Goal: Task Accomplishment & Management: Use online tool/utility

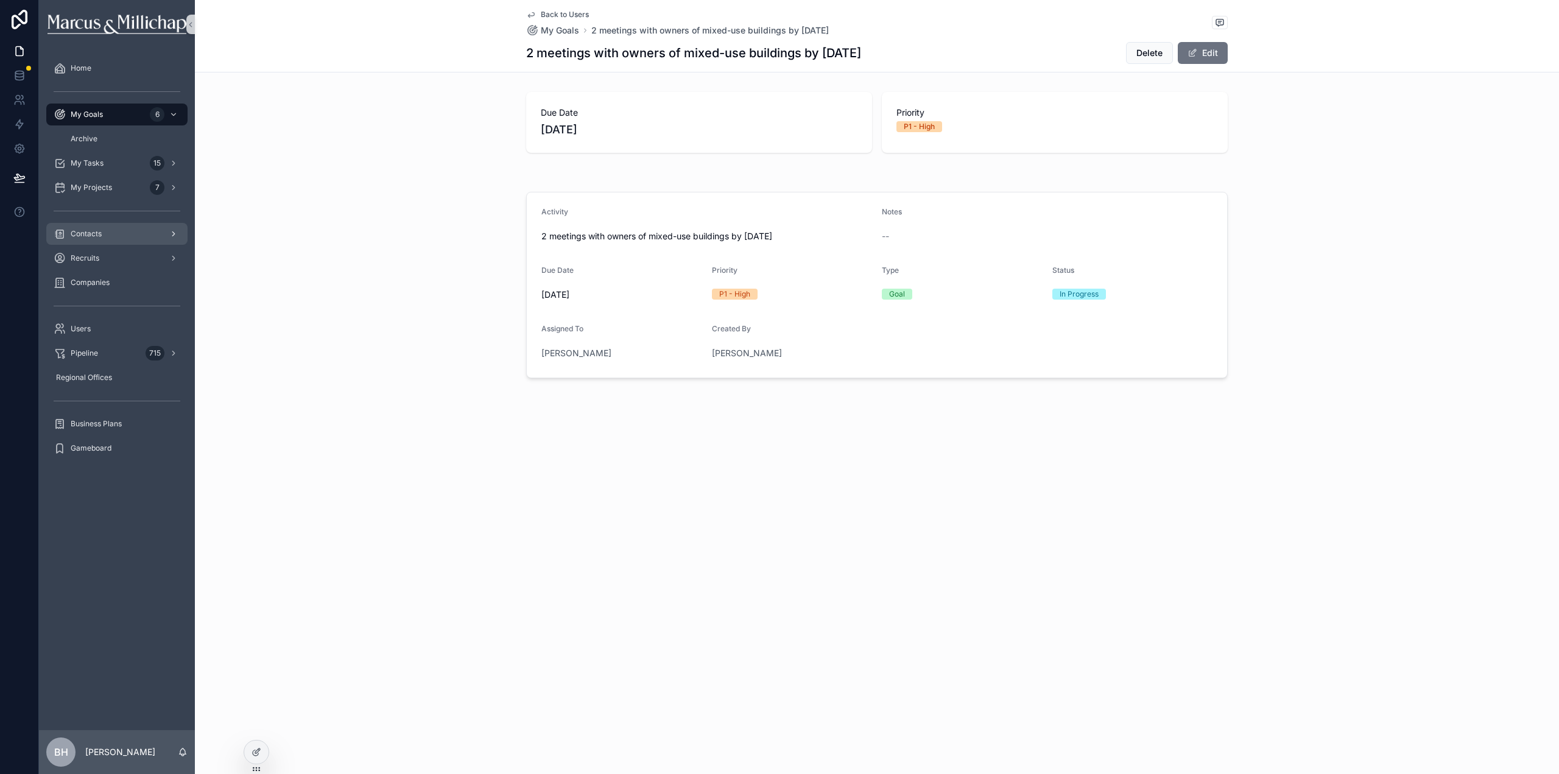
click at [91, 232] on span "Contacts" at bounding box center [86, 234] width 31 height 10
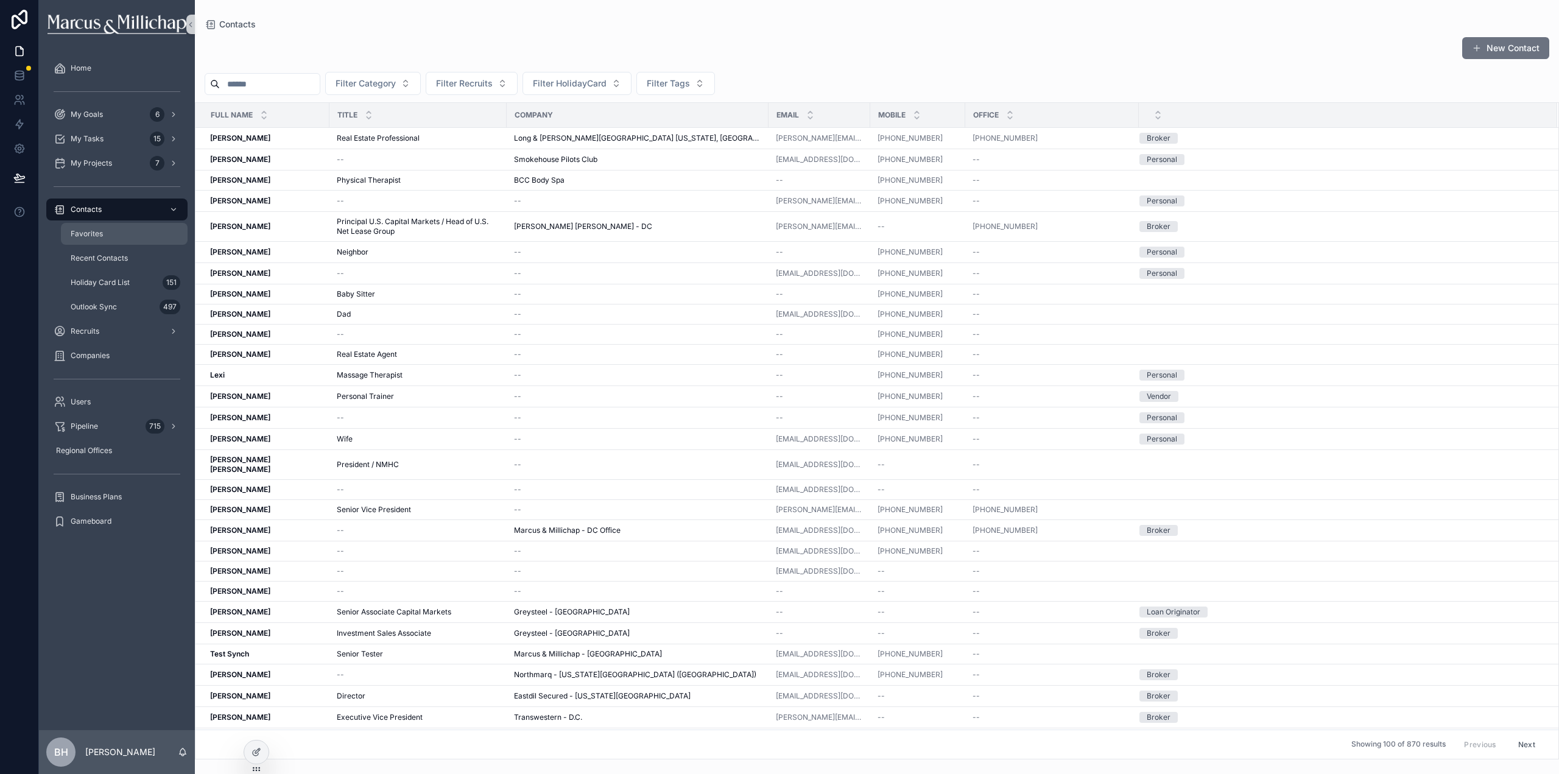
click at [101, 238] on span "Favorites" at bounding box center [87, 234] width 32 height 10
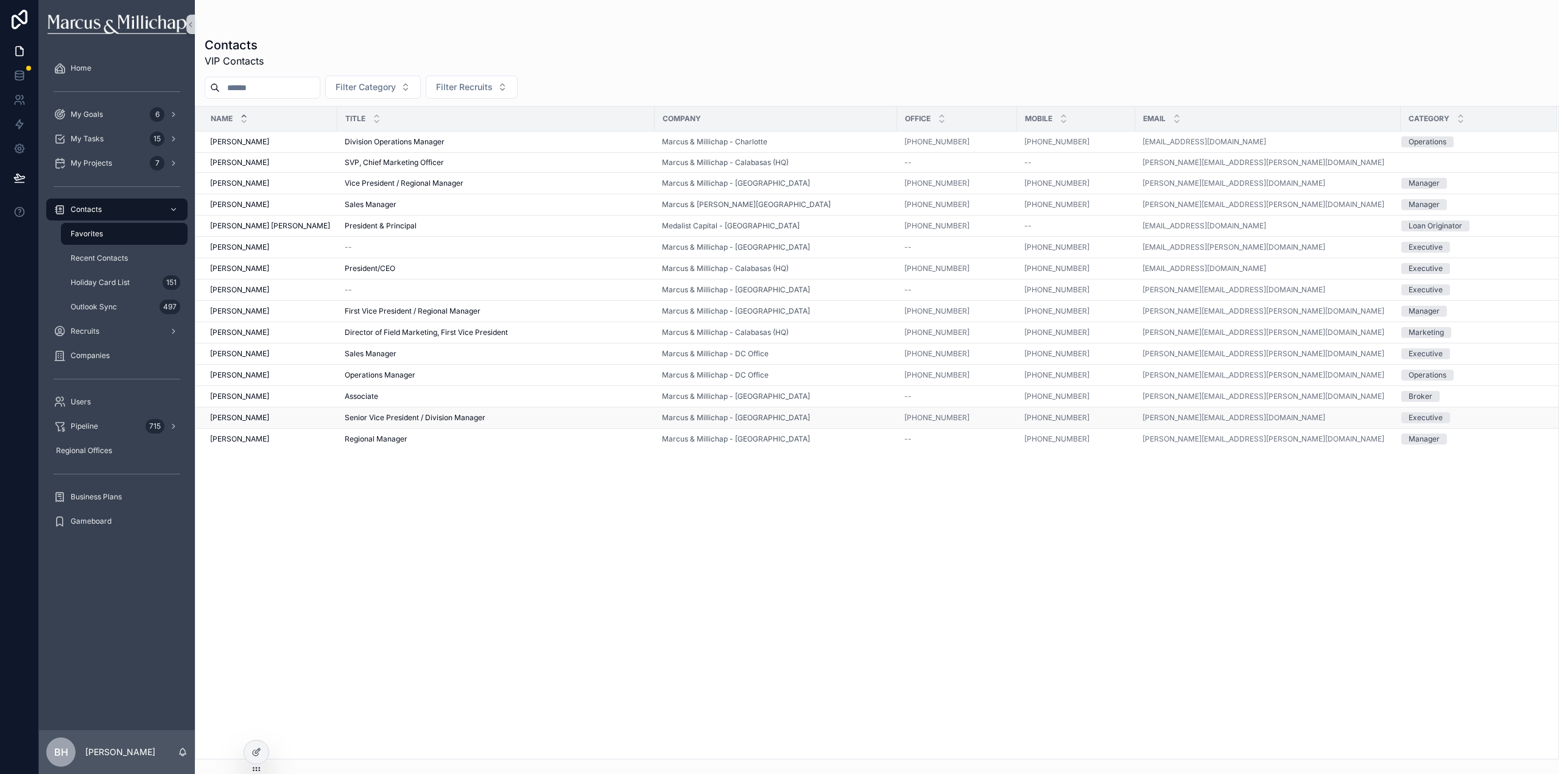
click at [218, 416] on span "[PERSON_NAME]" at bounding box center [239, 418] width 59 height 10
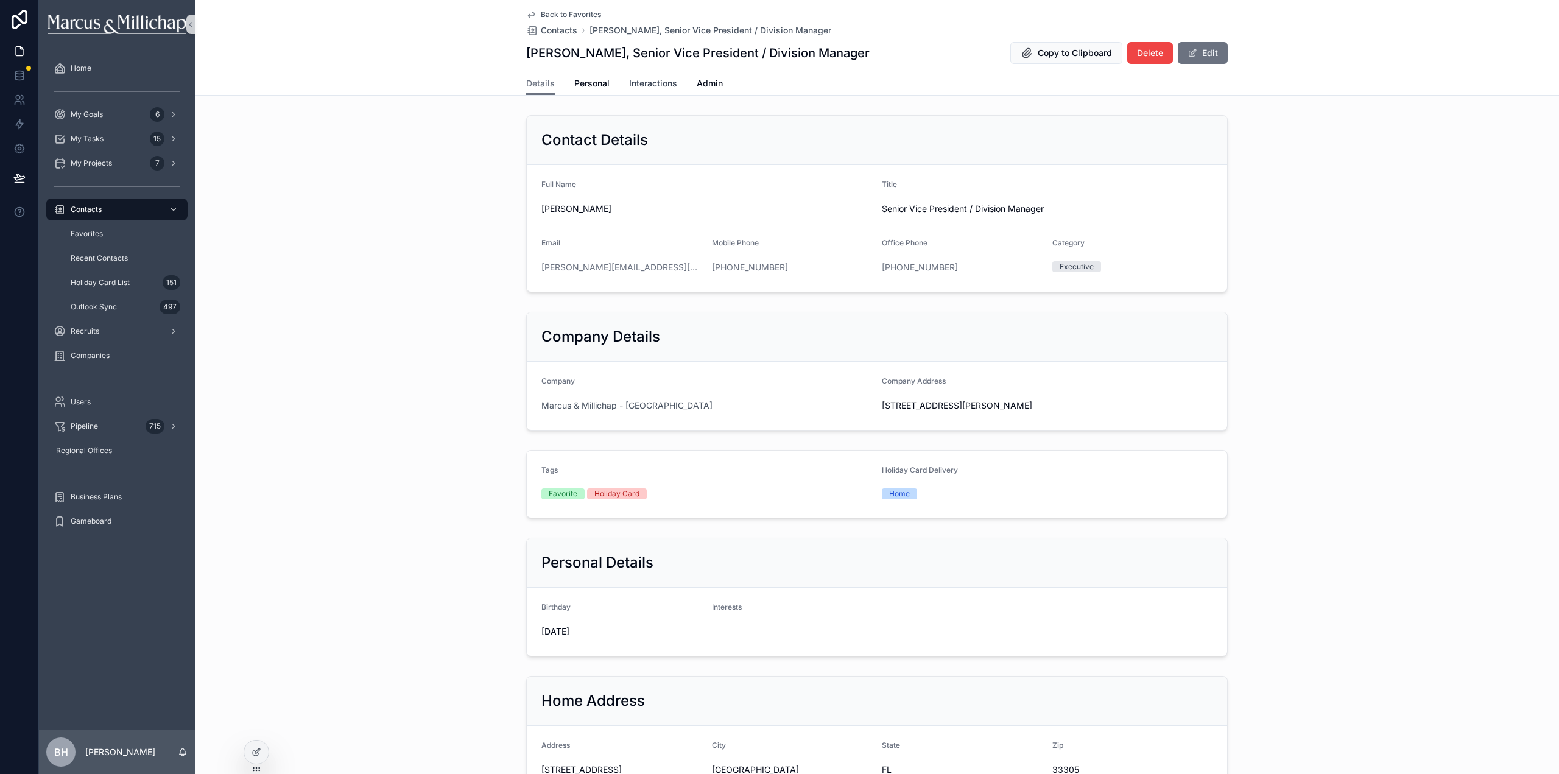
click at [643, 79] on span "Interactions" at bounding box center [653, 83] width 48 height 12
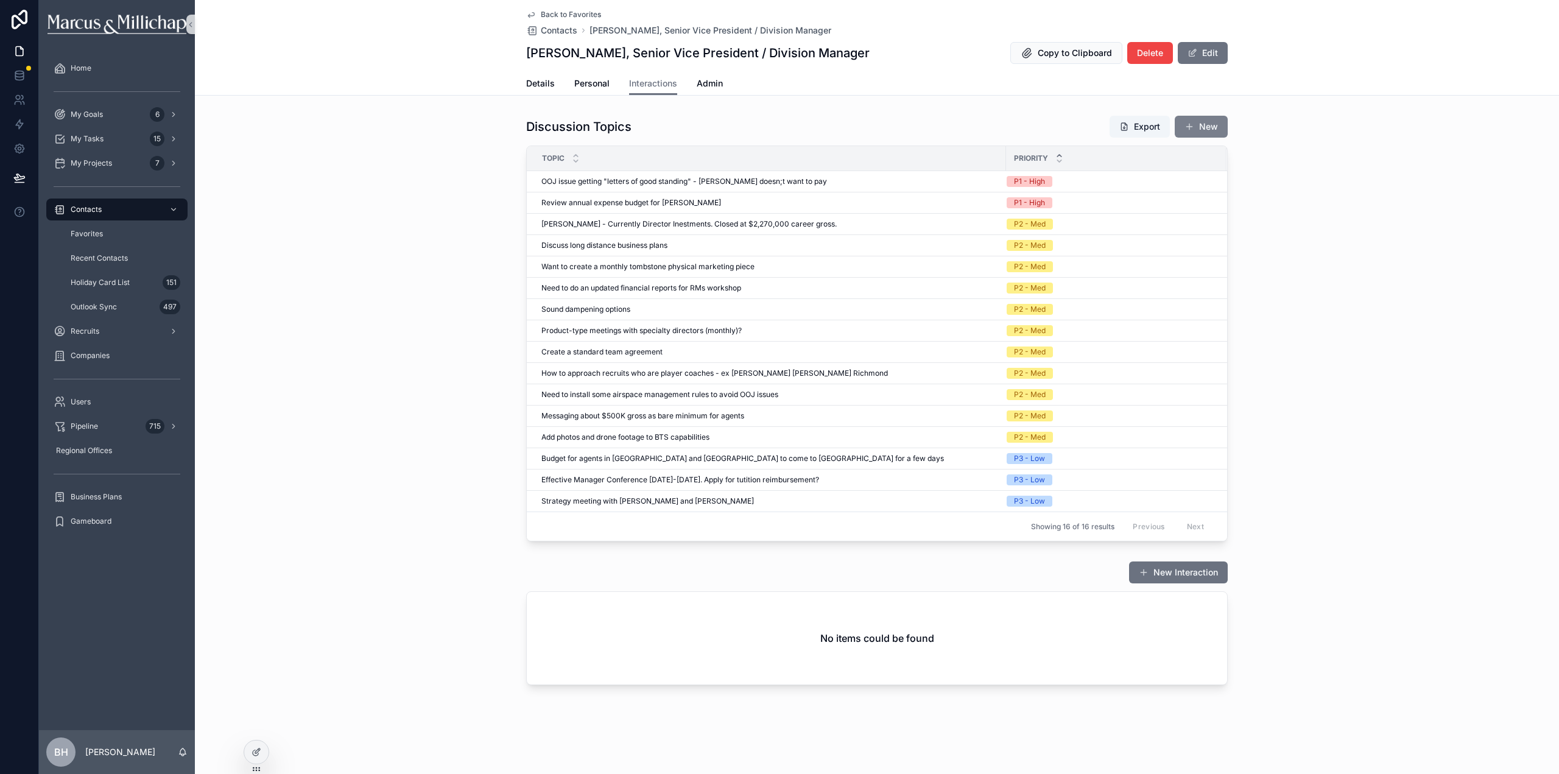
click at [1196, 131] on button "New" at bounding box center [1201, 127] width 53 height 22
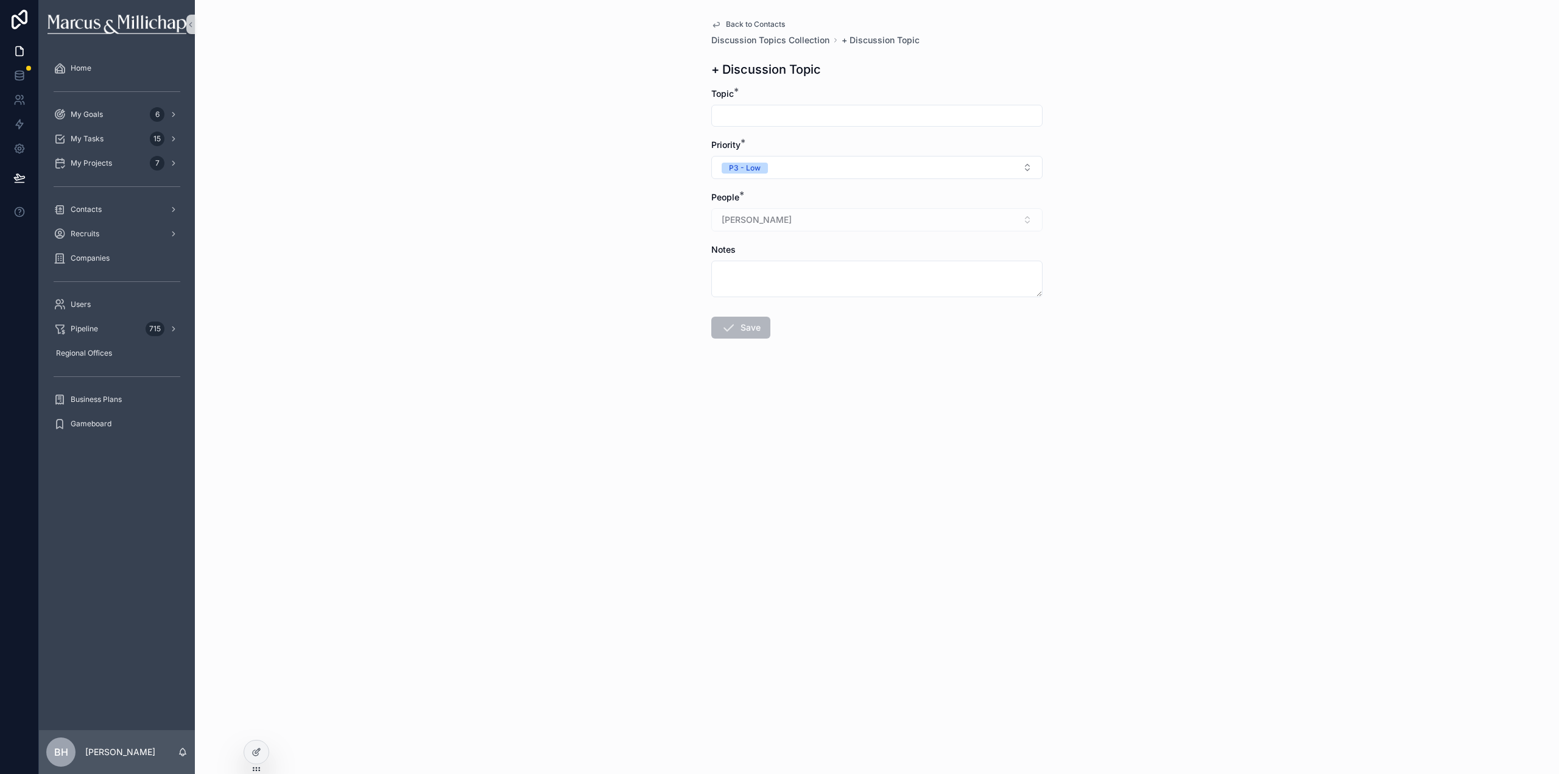
click at [819, 105] on div "scrollable content" at bounding box center [876, 116] width 331 height 22
click at [813, 113] on input "scrollable content" at bounding box center [877, 115] width 330 height 17
type input "**********"
click at [782, 166] on button "P3 - Low" at bounding box center [876, 167] width 331 height 23
click at [767, 239] on div "P2 - Med" at bounding box center [876, 234] width 325 height 18
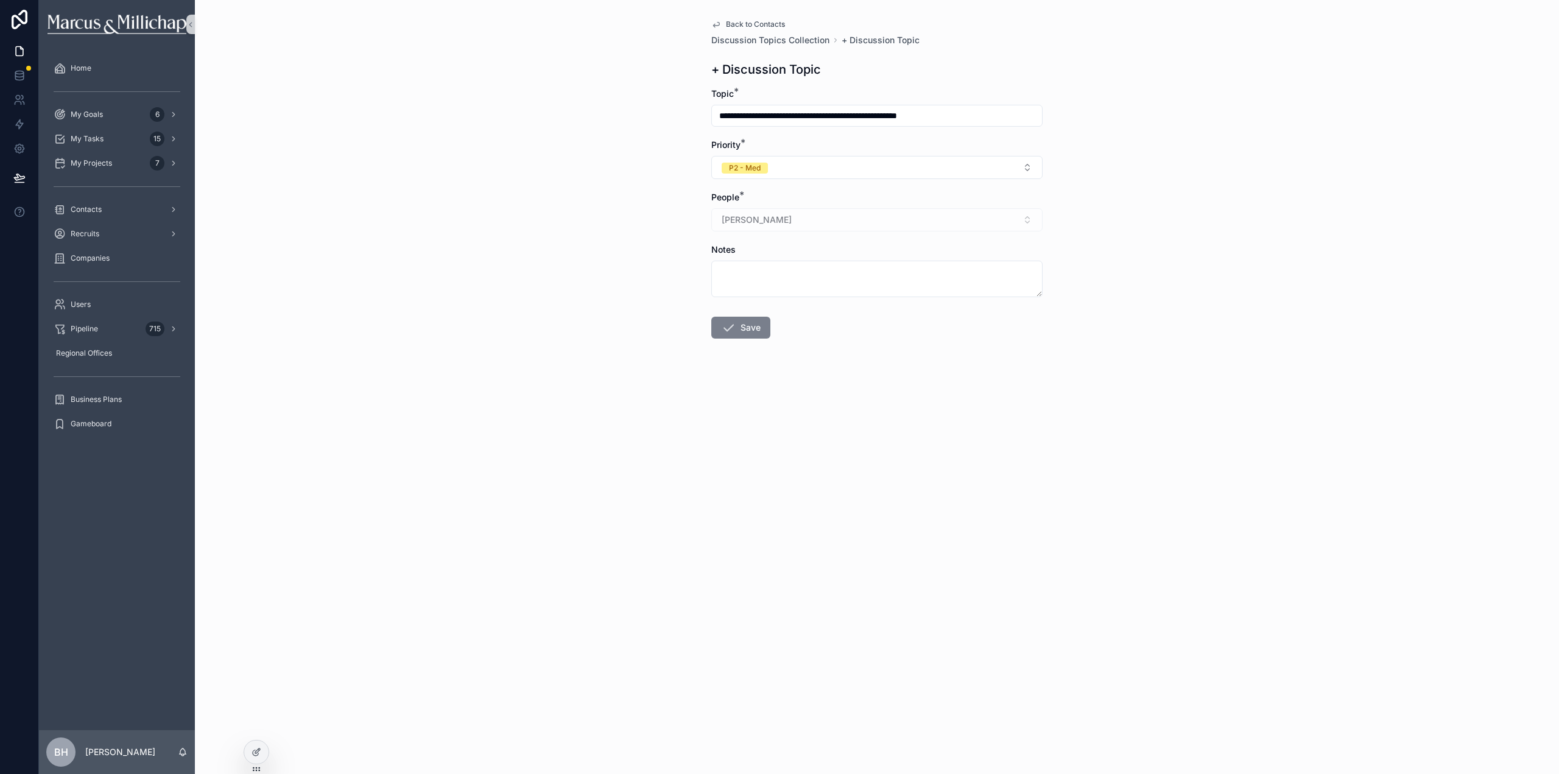
click at [733, 322] on icon "scrollable content" at bounding box center [728, 327] width 15 height 15
